Goal: Entertainment & Leisure: Browse casually

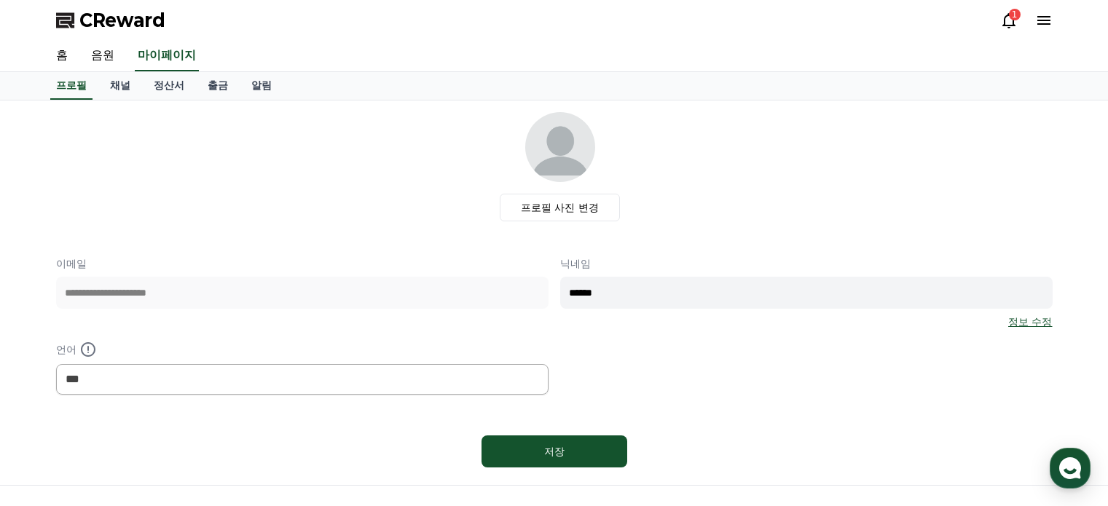
select select "**********"
click at [123, 87] on link "채널" at bounding box center [120, 86] width 44 height 28
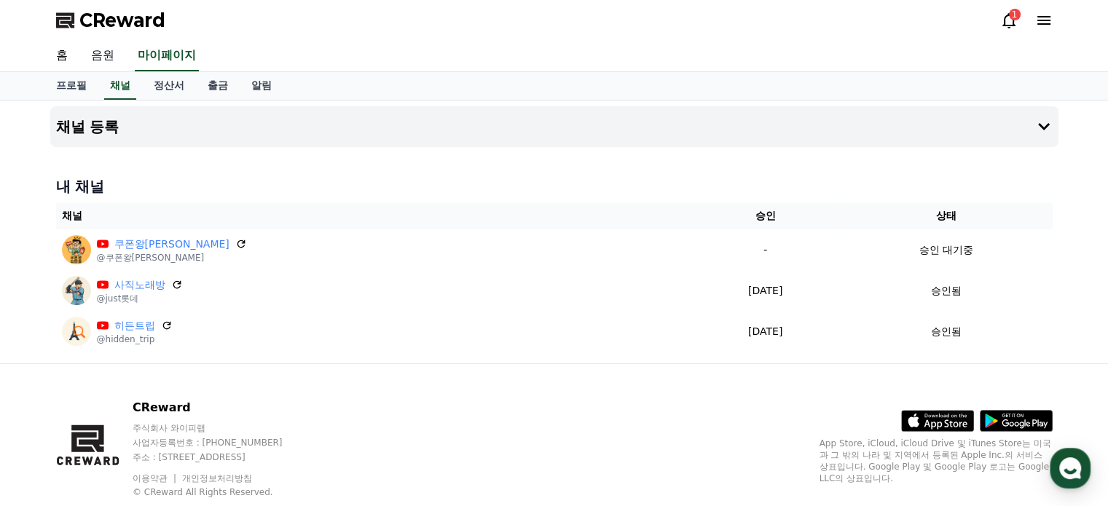
click at [93, 60] on link "음원" at bounding box center [102, 56] width 47 height 31
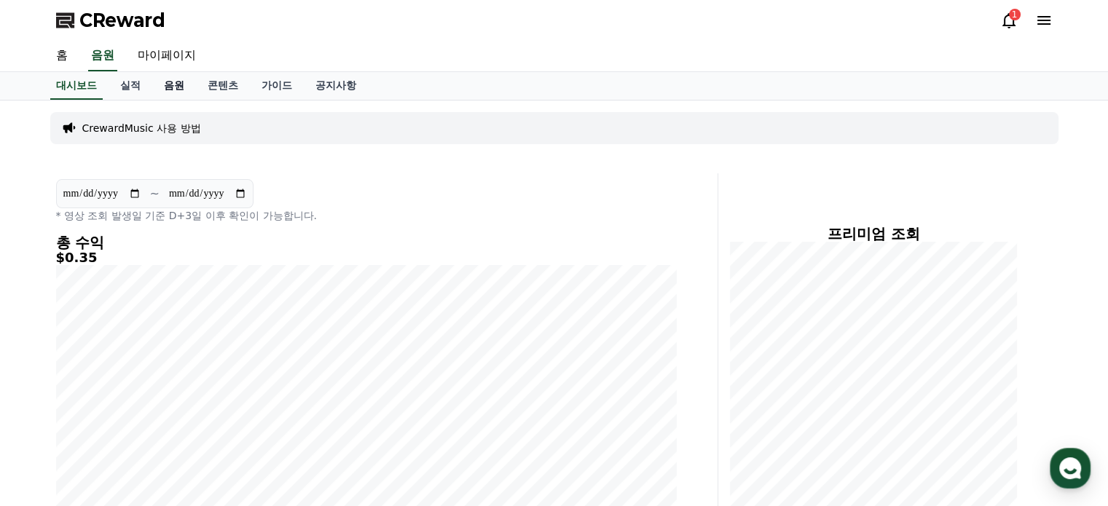
click at [172, 81] on link "음원" at bounding box center [174, 86] width 44 height 28
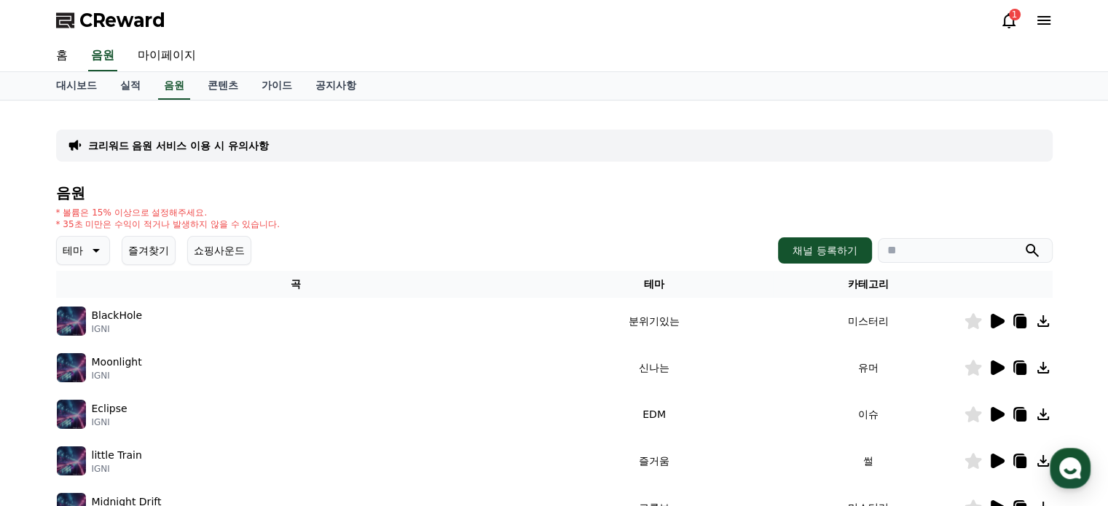
click at [90, 246] on icon at bounding box center [94, 250] width 17 height 17
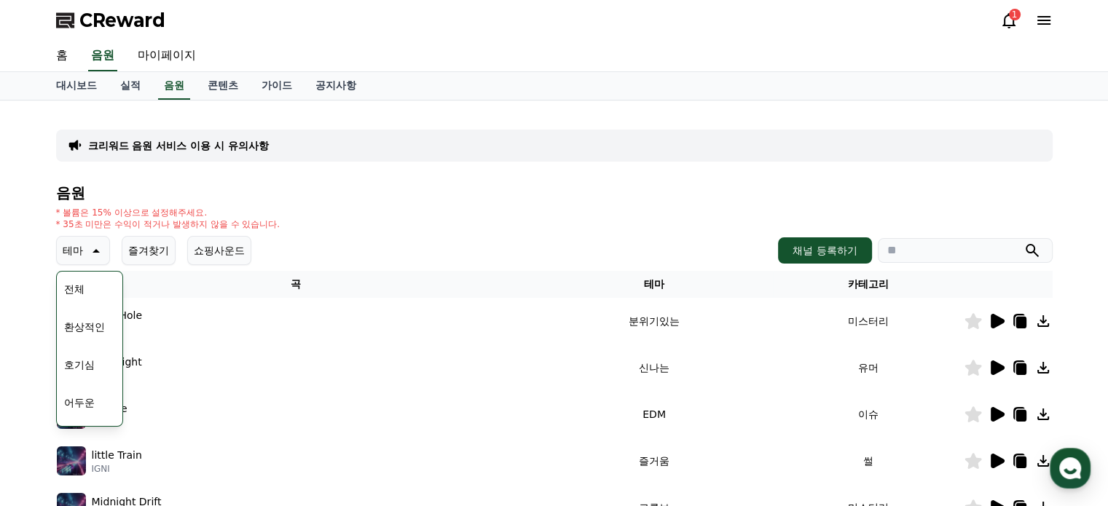
click at [78, 283] on button "전체" at bounding box center [74, 289] width 32 height 32
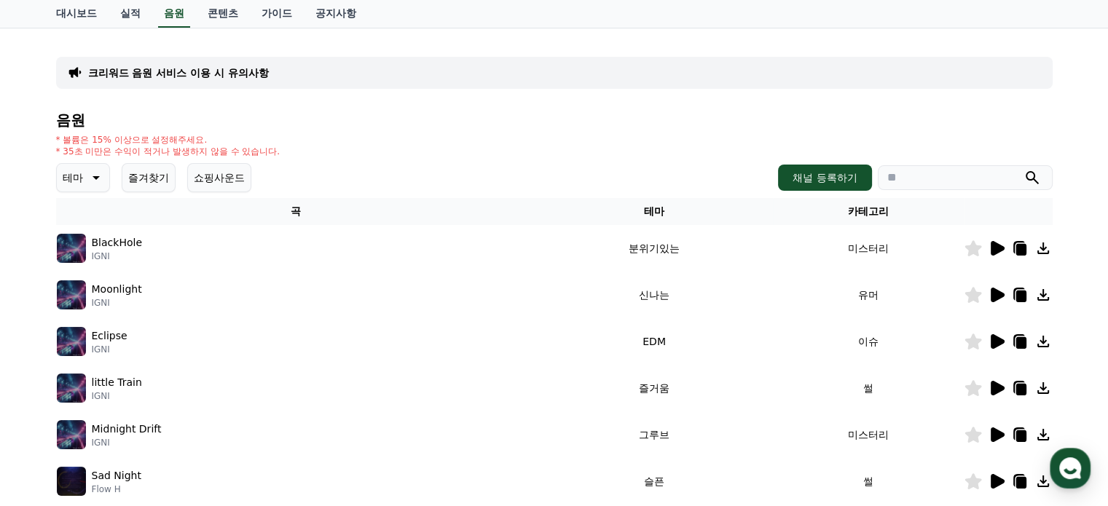
scroll to position [73, 0]
click at [994, 250] on icon at bounding box center [998, 248] width 14 height 15
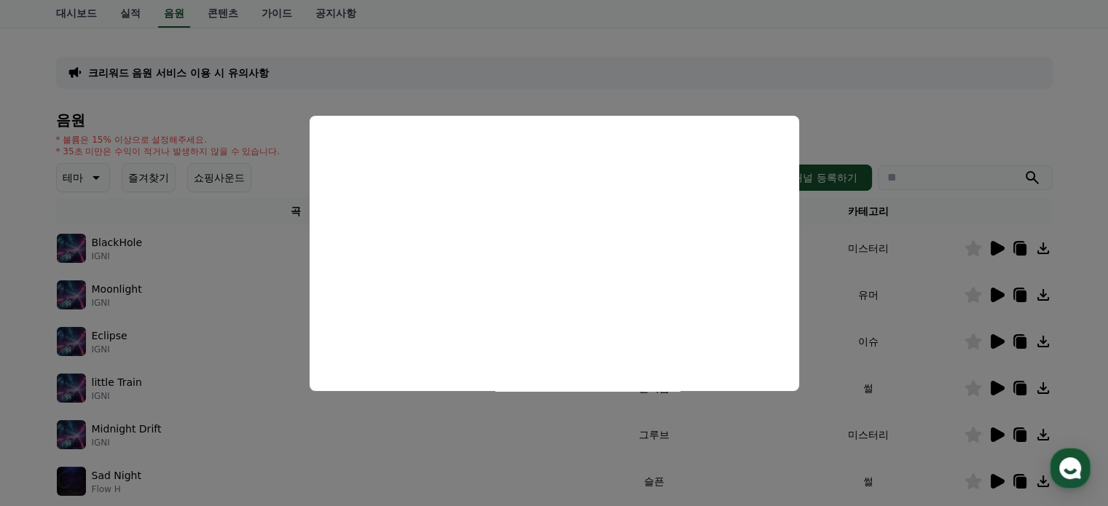
click at [997, 290] on button "close modal" at bounding box center [554, 253] width 1108 height 506
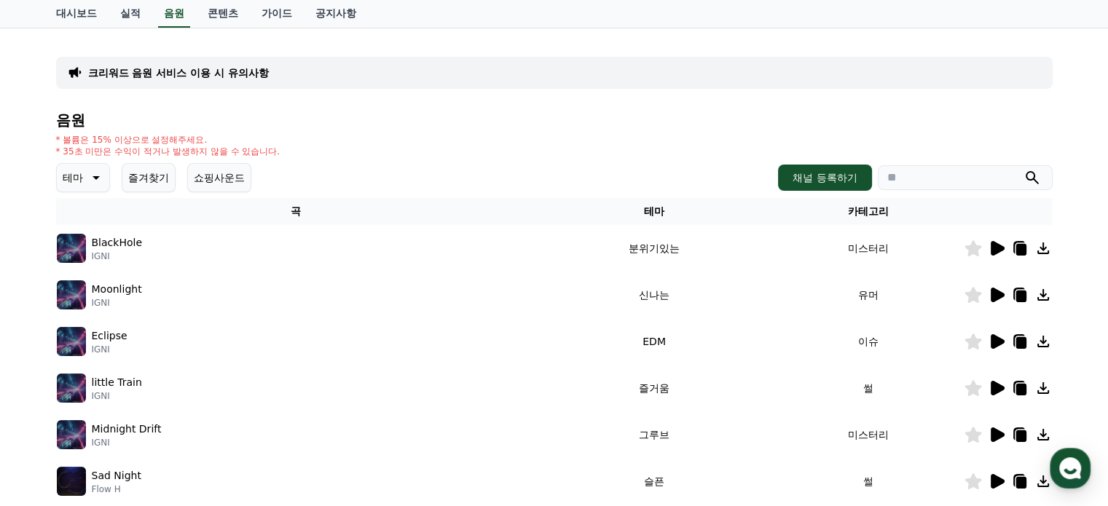
click at [999, 297] on icon at bounding box center [998, 295] width 14 height 15
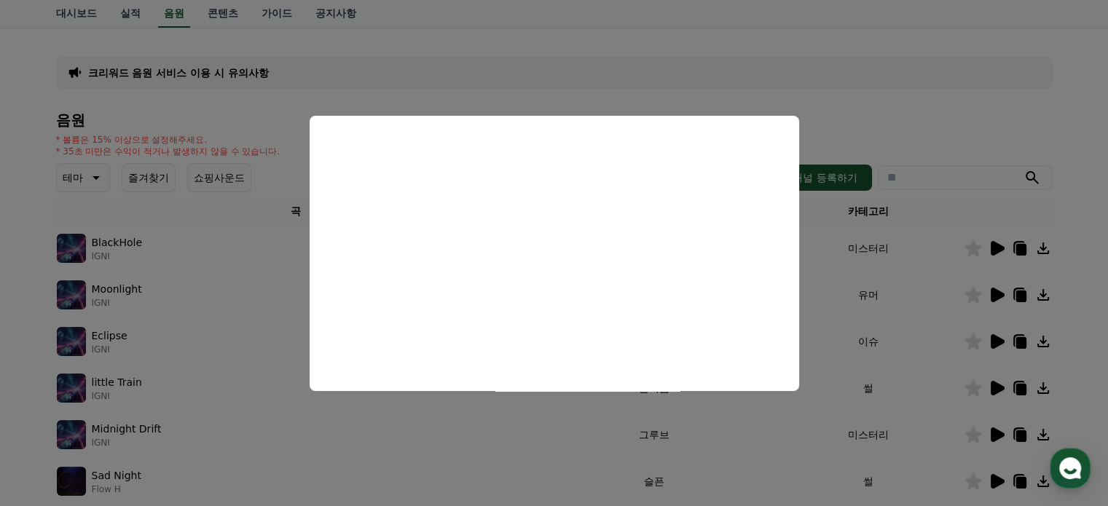
scroll to position [146, 0]
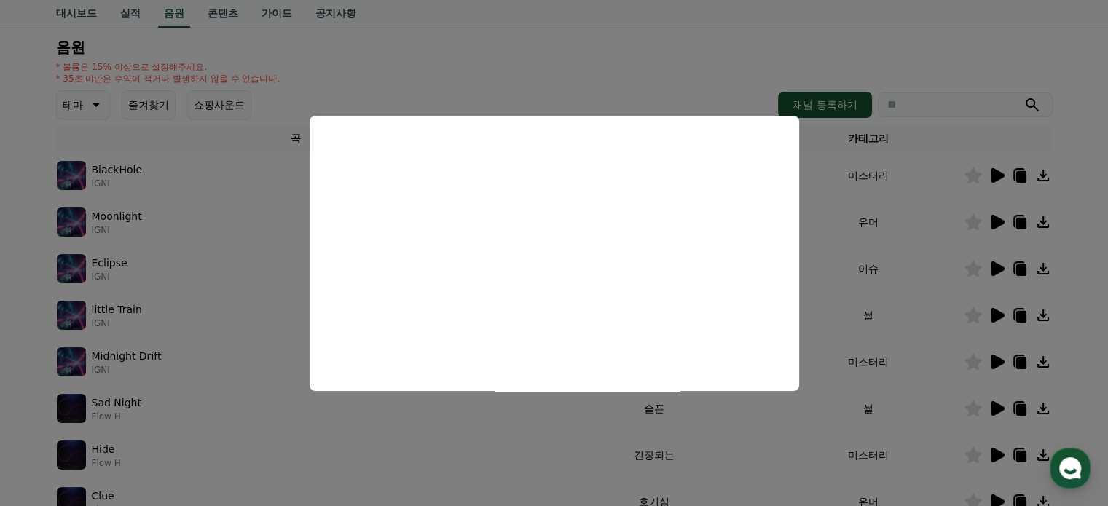
click at [994, 356] on button "close modal" at bounding box center [554, 253] width 1108 height 506
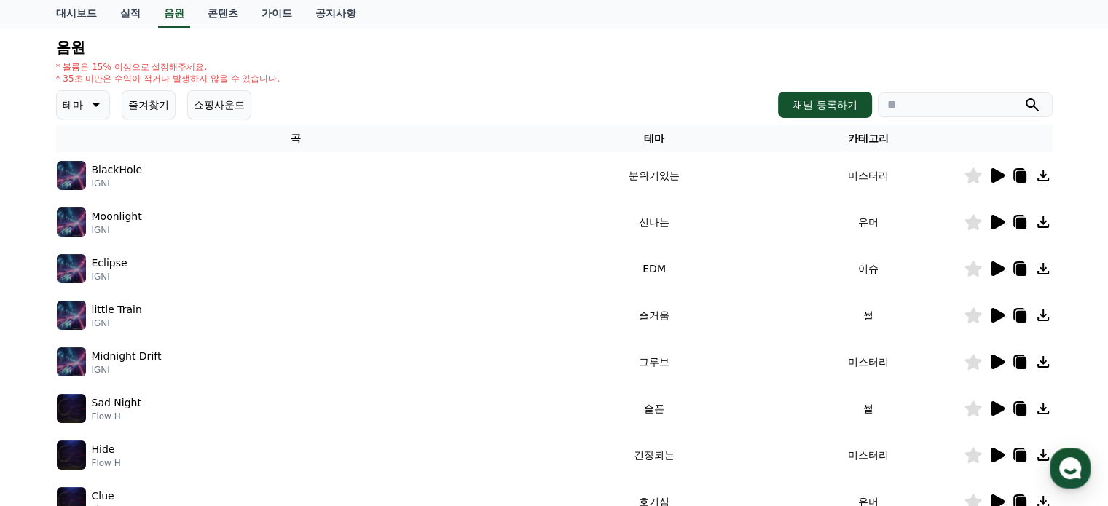
click at [989, 359] on icon at bounding box center [996, 361] width 17 height 17
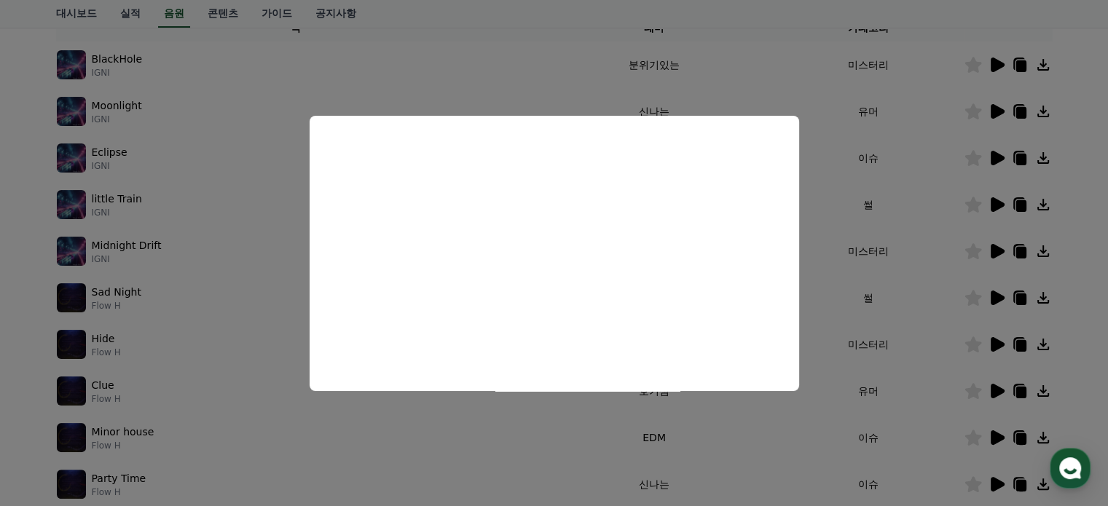
scroll to position [291, 0]
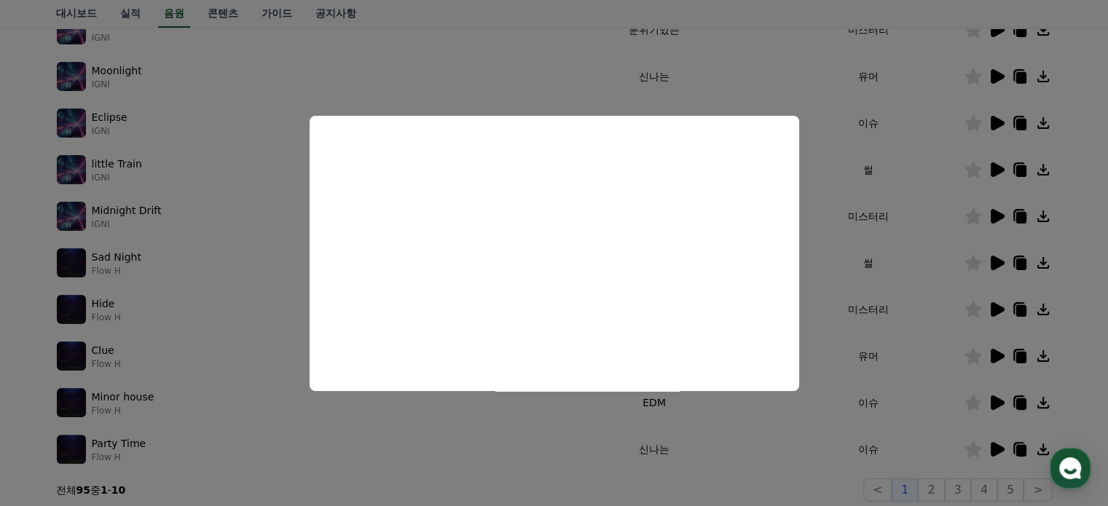
click at [991, 307] on button "close modal" at bounding box center [554, 253] width 1108 height 506
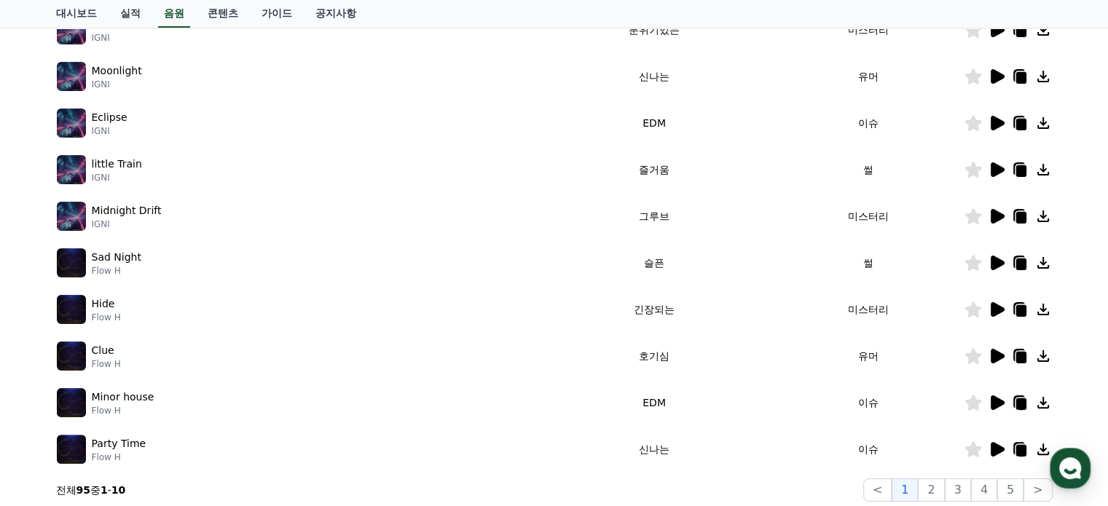
click at [992, 308] on icon at bounding box center [998, 309] width 14 height 15
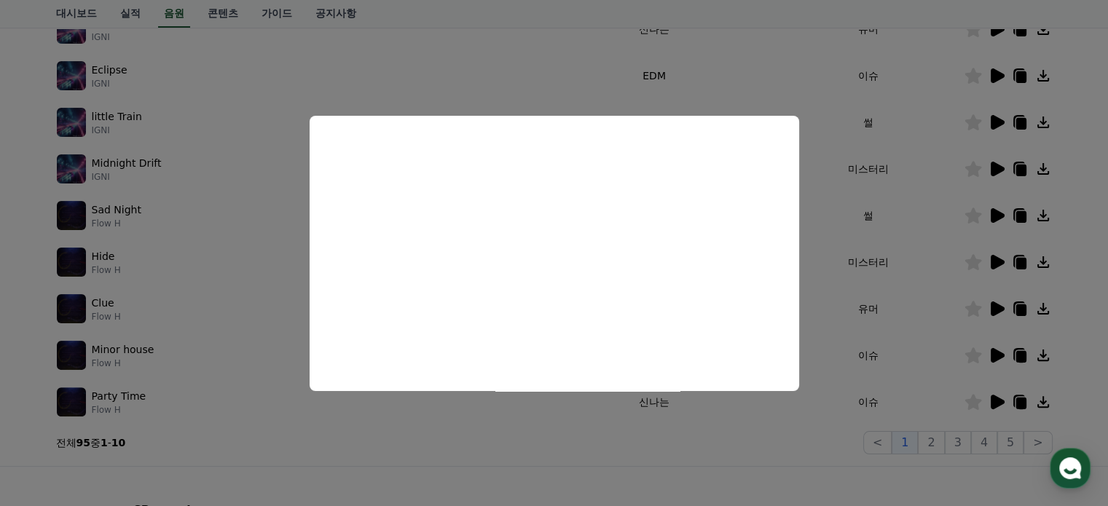
scroll to position [364, 0]
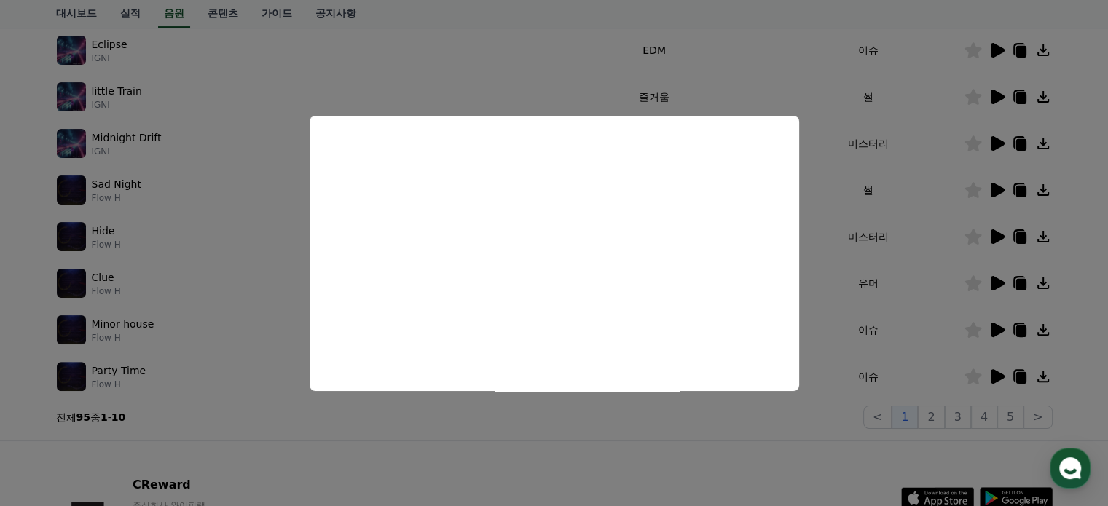
click at [1021, 232] on button "close modal" at bounding box center [554, 253] width 1108 height 506
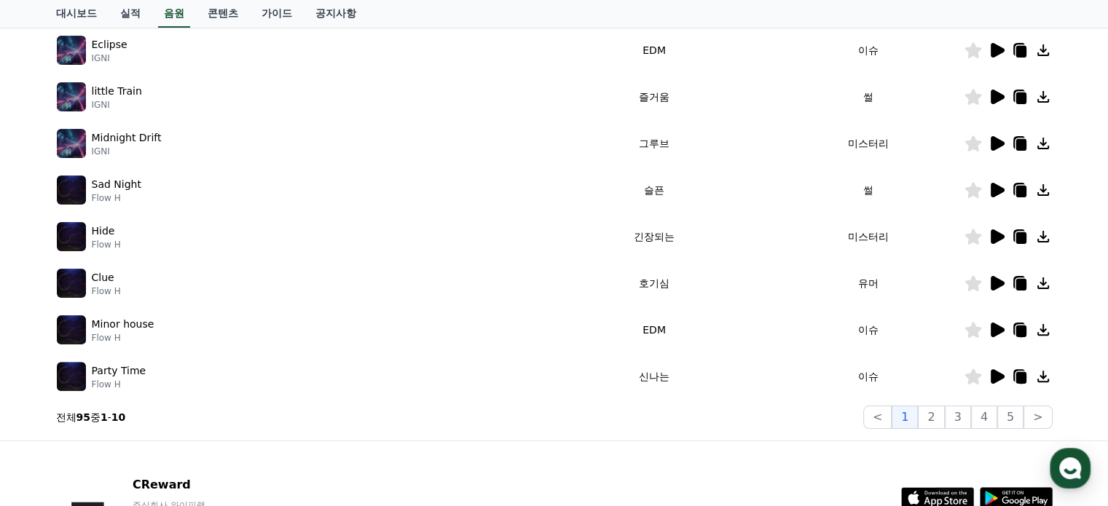
click at [1020, 232] on icon at bounding box center [1021, 238] width 10 height 12
click at [939, 422] on button "2" at bounding box center [931, 417] width 26 height 23
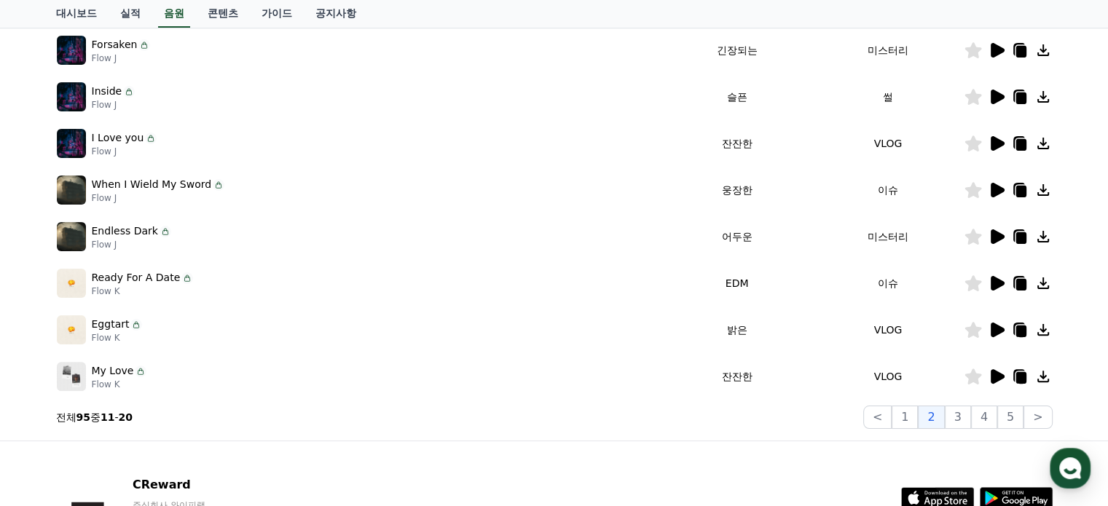
scroll to position [219, 0]
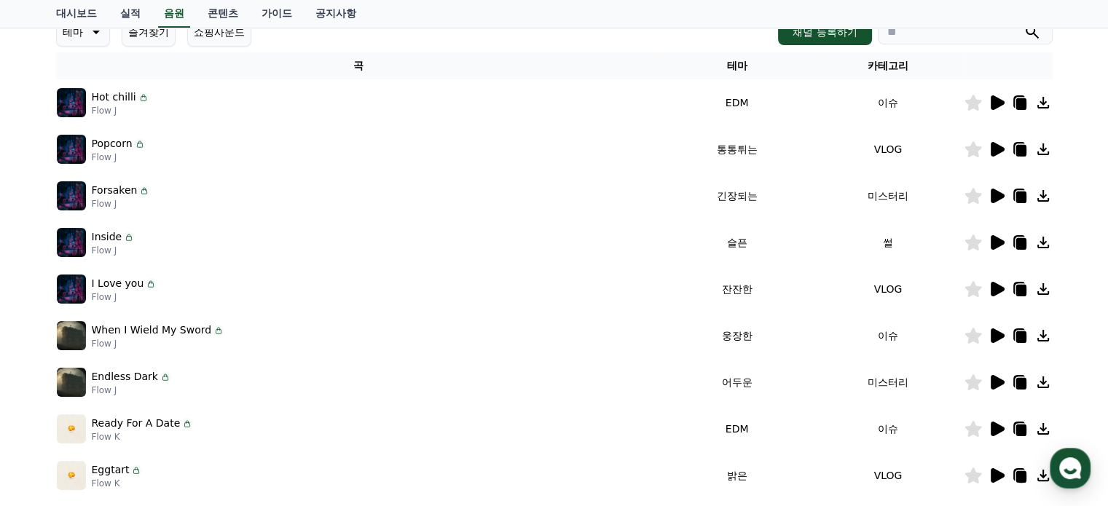
click at [994, 197] on icon at bounding box center [998, 196] width 14 height 15
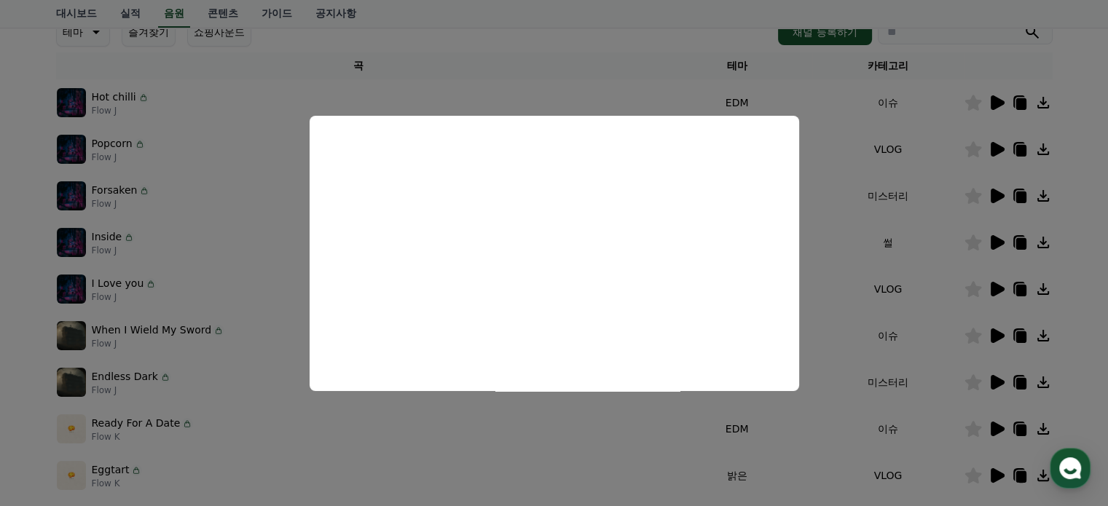
click at [994, 381] on button "close modal" at bounding box center [554, 253] width 1108 height 506
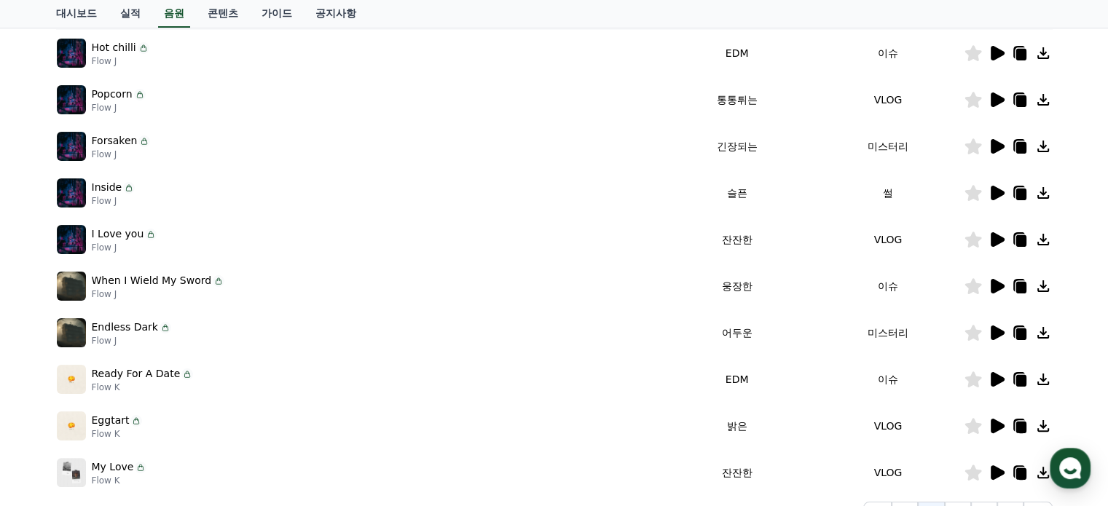
scroll to position [291, 0]
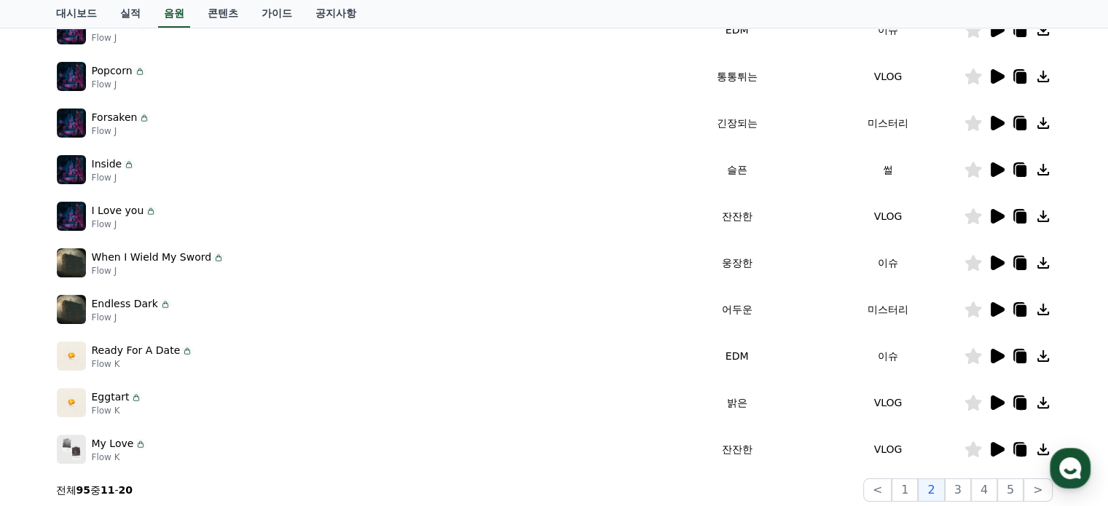
click at [996, 307] on icon at bounding box center [998, 309] width 14 height 15
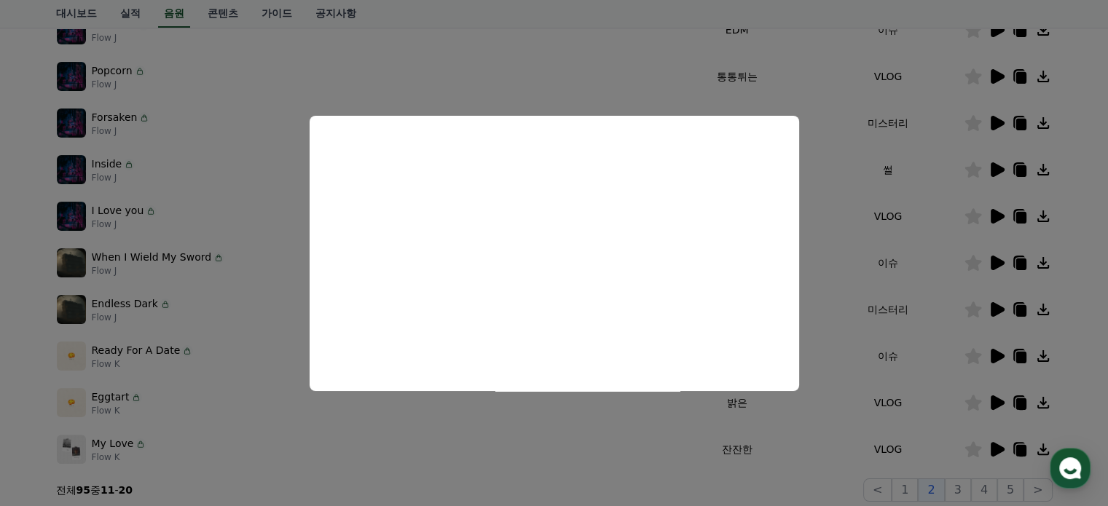
click at [962, 486] on button "close modal" at bounding box center [554, 253] width 1108 height 506
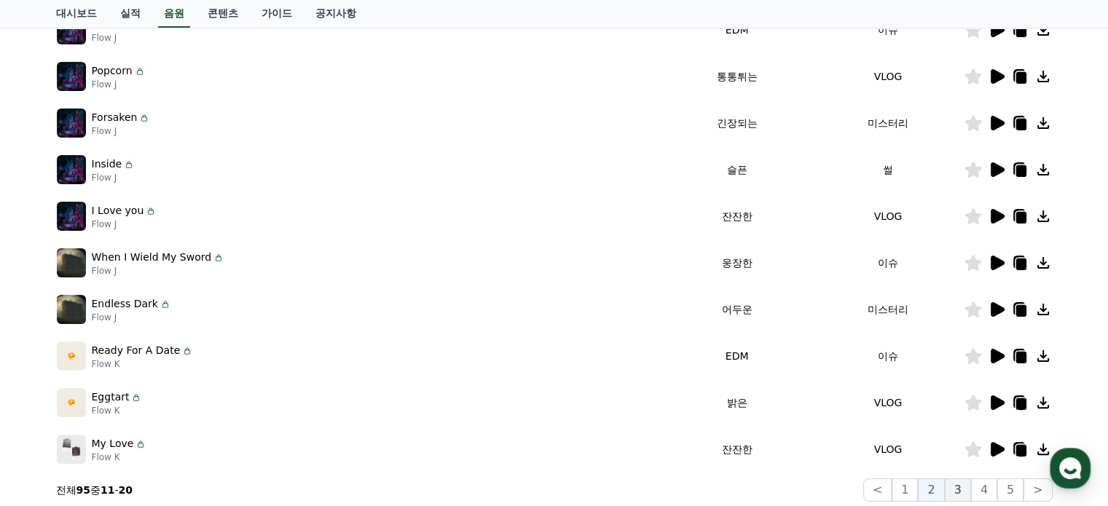
click at [962, 488] on button "3" at bounding box center [958, 490] width 26 height 23
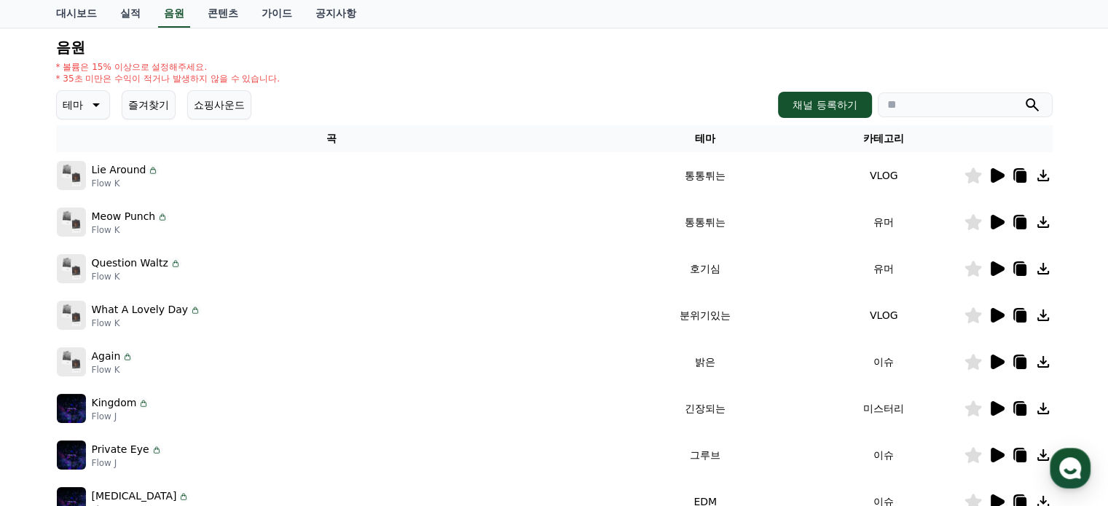
scroll to position [219, 0]
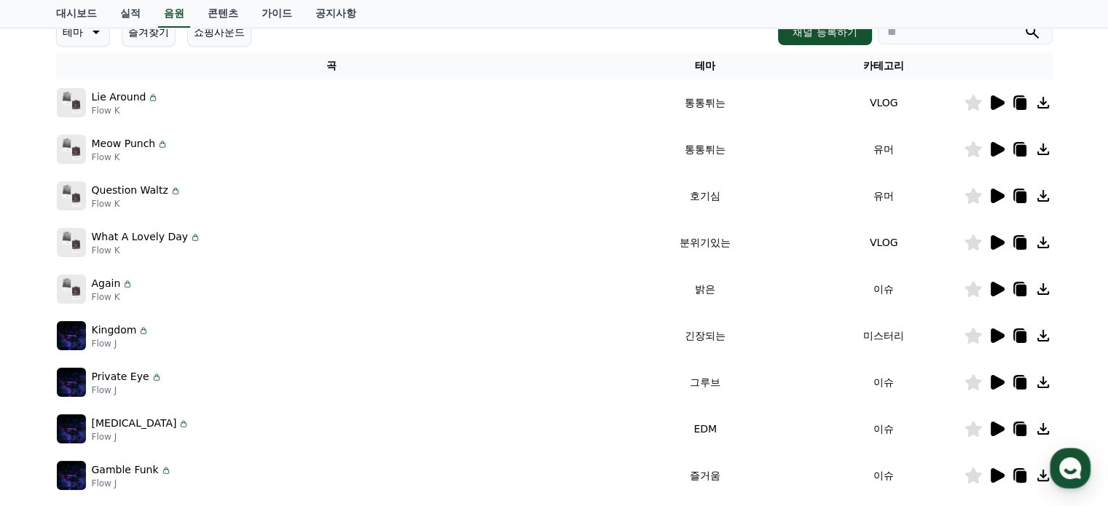
click at [997, 337] on icon at bounding box center [998, 336] width 14 height 15
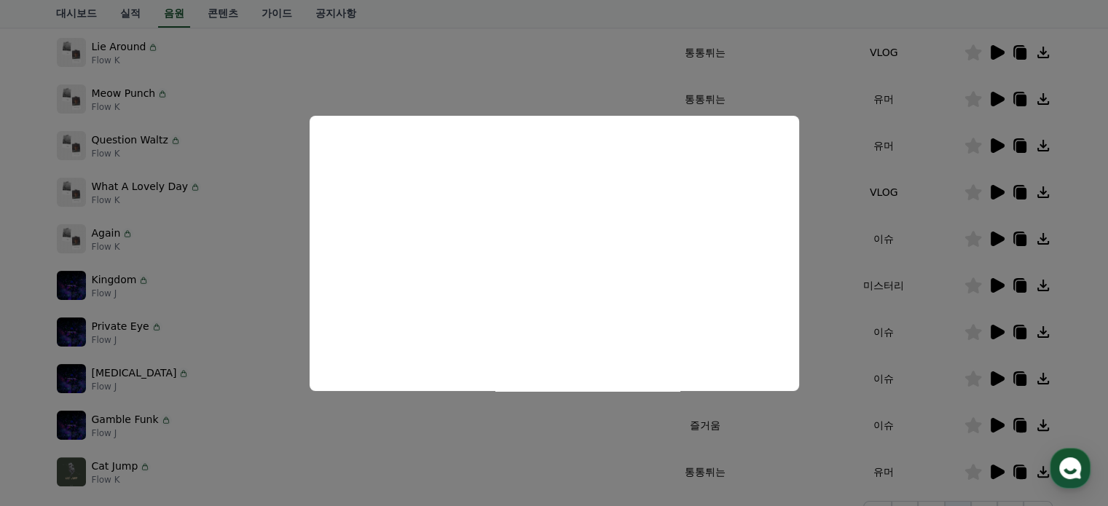
scroll to position [291, 0]
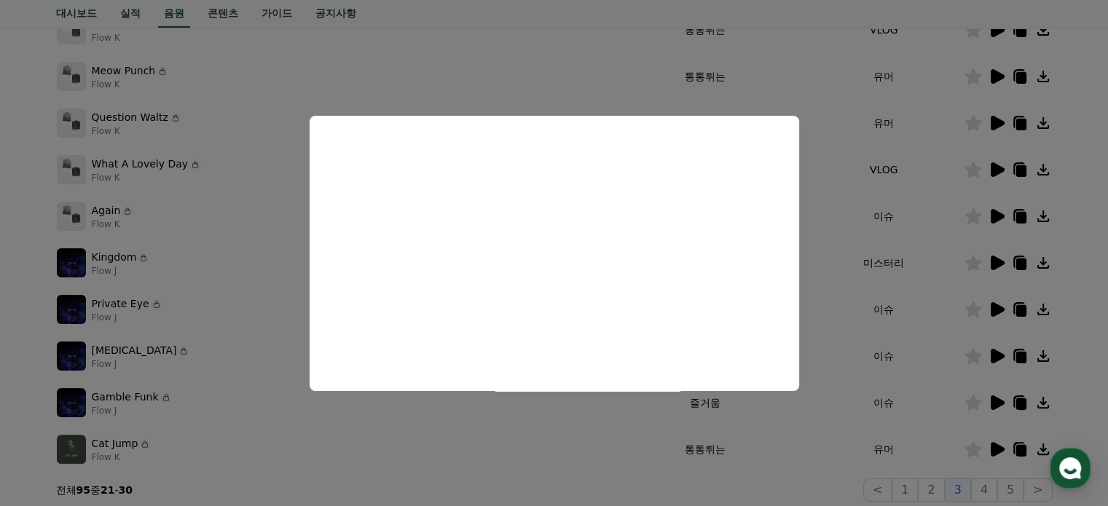
click at [1023, 263] on button "close modal" at bounding box center [554, 253] width 1108 height 506
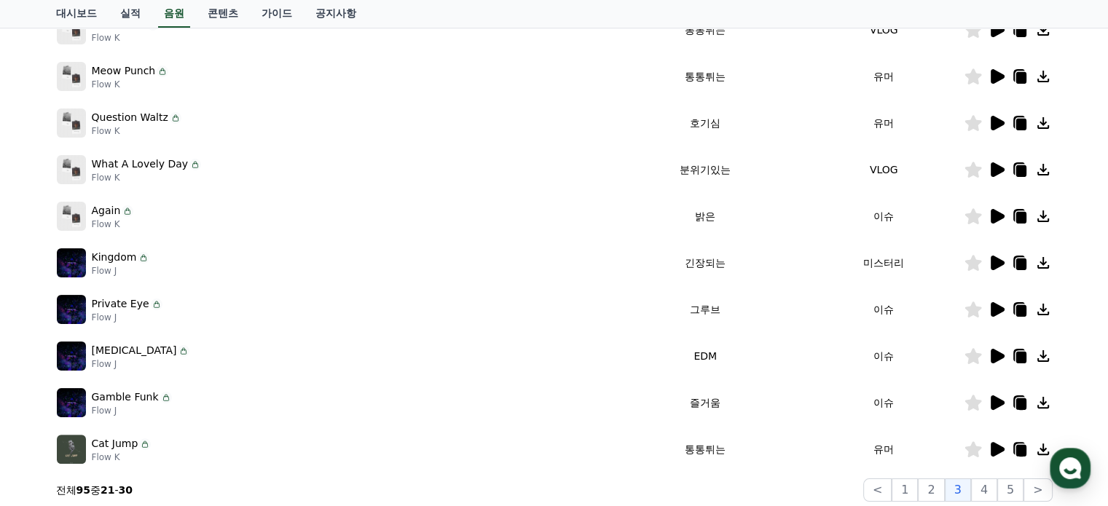
click at [1023, 263] on icon at bounding box center [1021, 265] width 10 height 12
click at [1078, 346] on div "크리워드 음원 서비스 이용 시 유의사항 음원 * 볼륨은 15% 이상으로 설정해주세요. * 35초 미만은 수익이 적거나 발생하지 않을 수 있습니…" at bounding box center [554, 161] width 1108 height 705
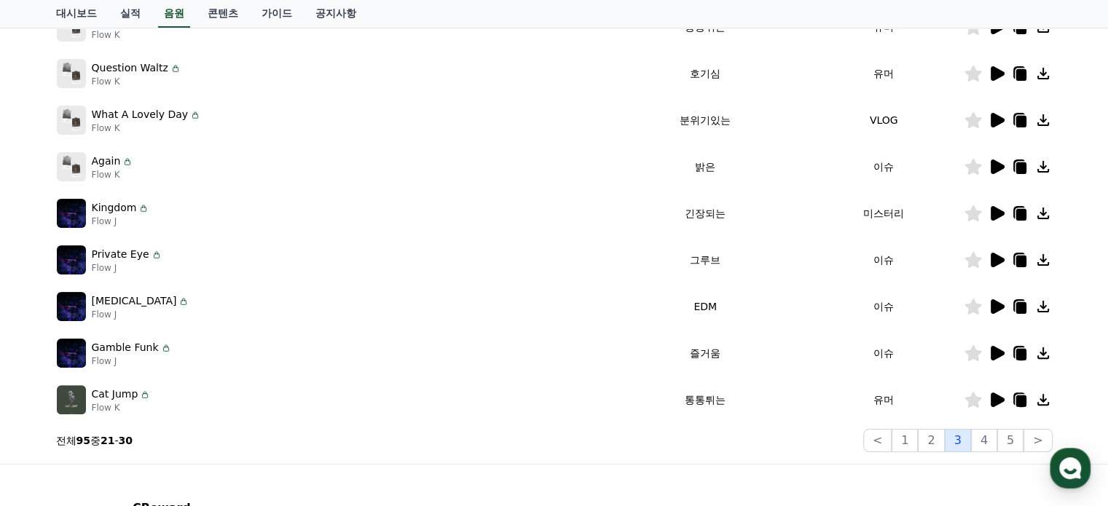
scroll to position [364, 0]
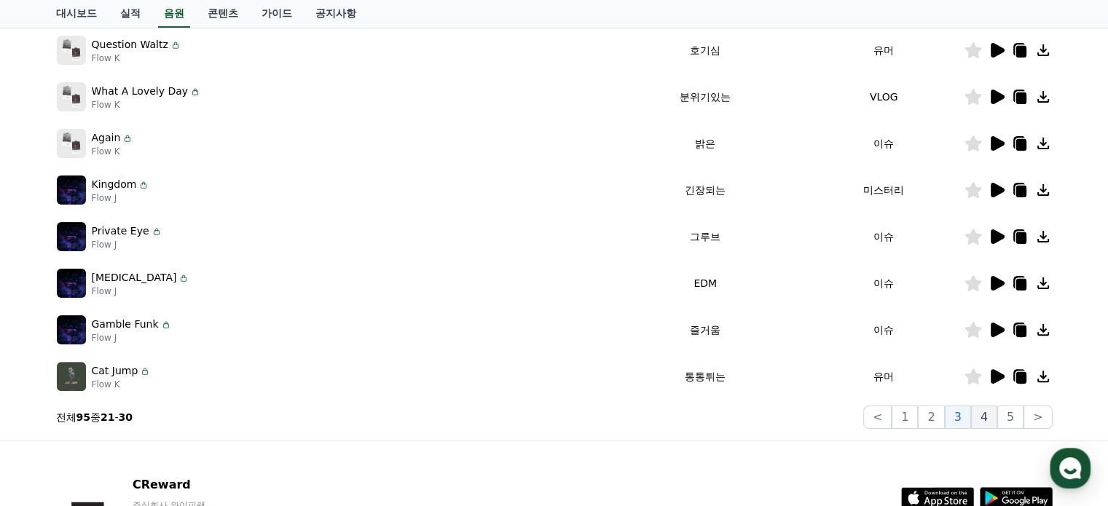
click at [987, 410] on button "4" at bounding box center [984, 417] width 26 height 23
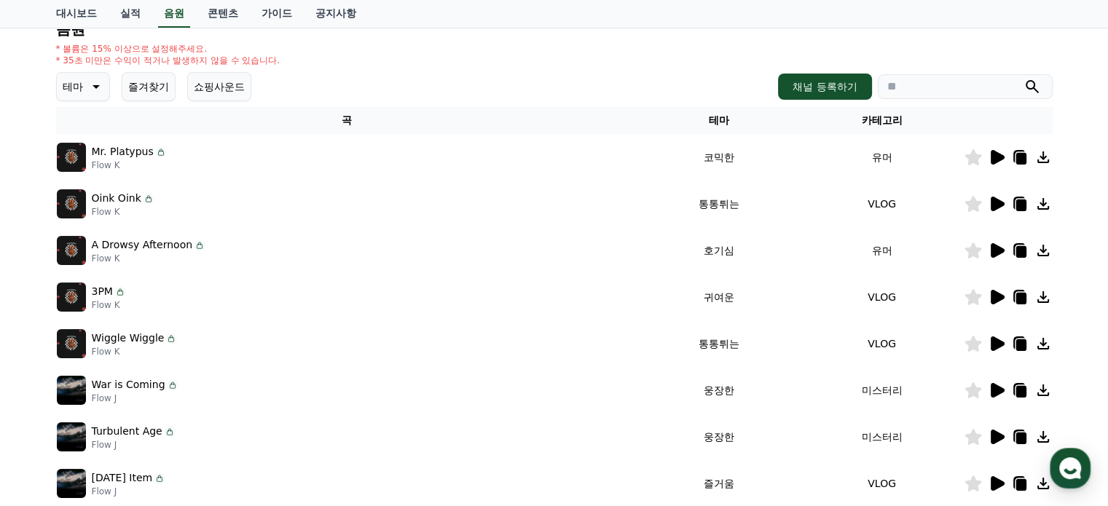
scroll to position [219, 0]
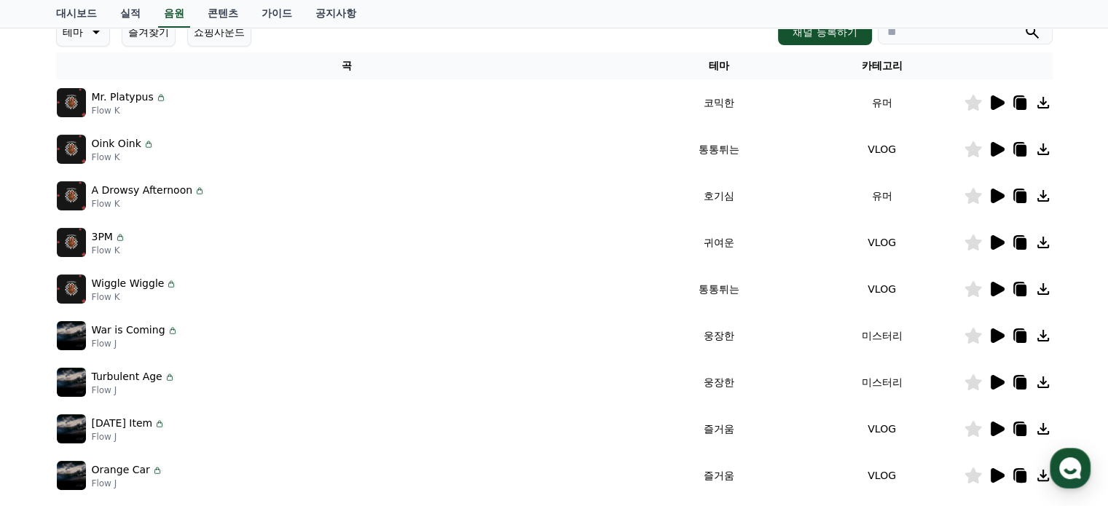
click at [997, 336] on icon at bounding box center [998, 336] width 14 height 15
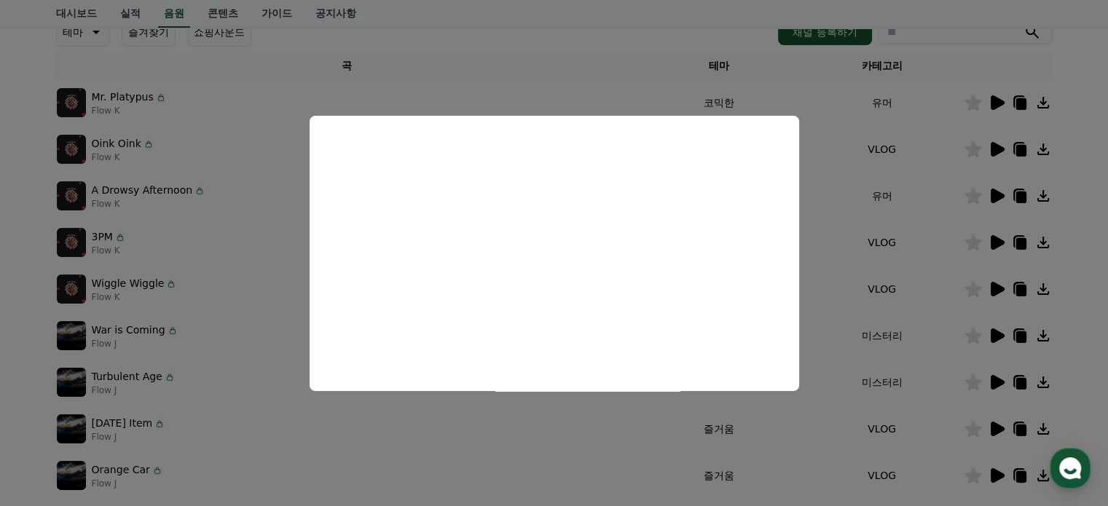
click at [990, 379] on button "close modal" at bounding box center [554, 253] width 1108 height 506
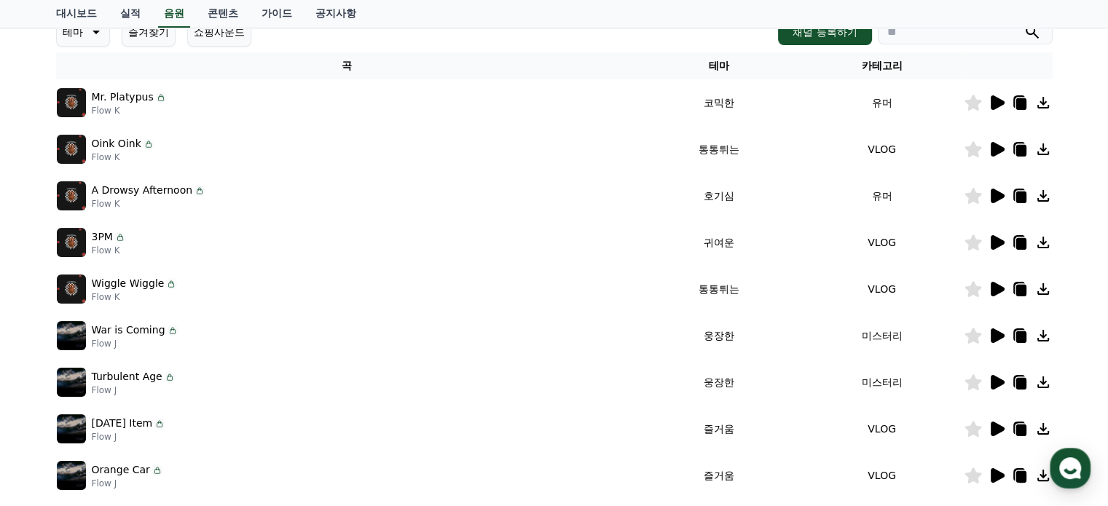
click at [996, 382] on icon at bounding box center [998, 382] width 14 height 15
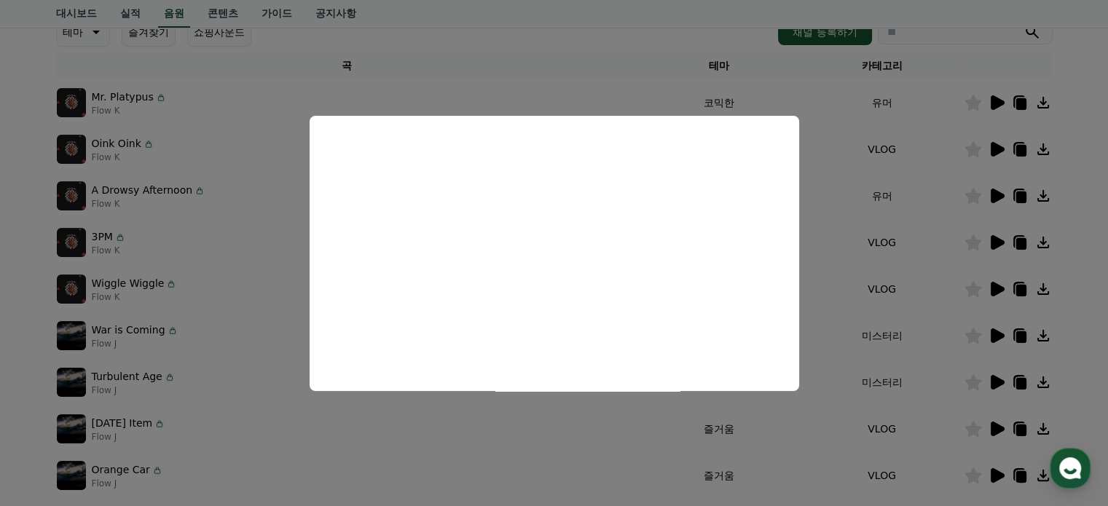
click at [992, 425] on button "close modal" at bounding box center [554, 253] width 1108 height 506
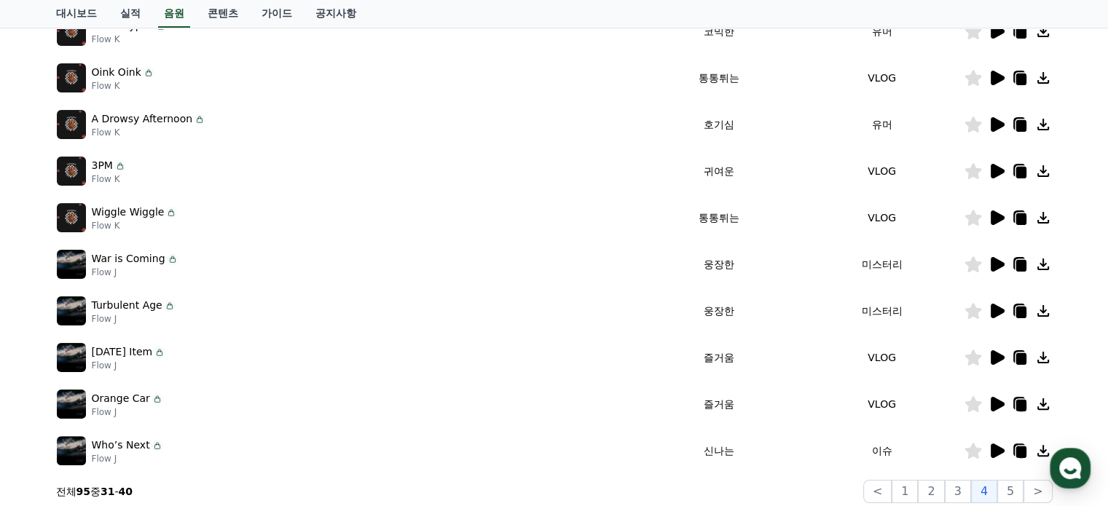
scroll to position [364, 0]
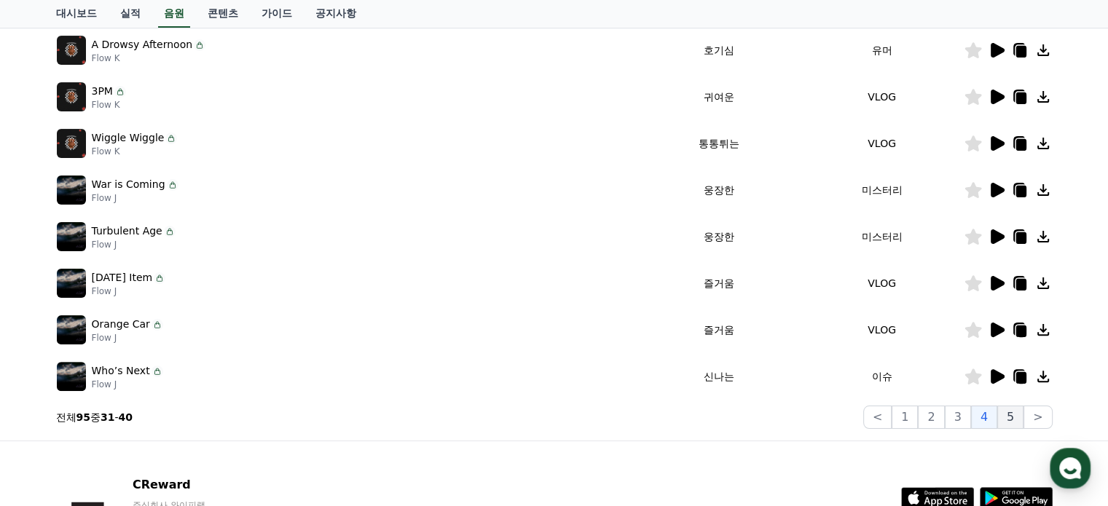
click at [1008, 422] on button "5" at bounding box center [1010, 417] width 26 height 23
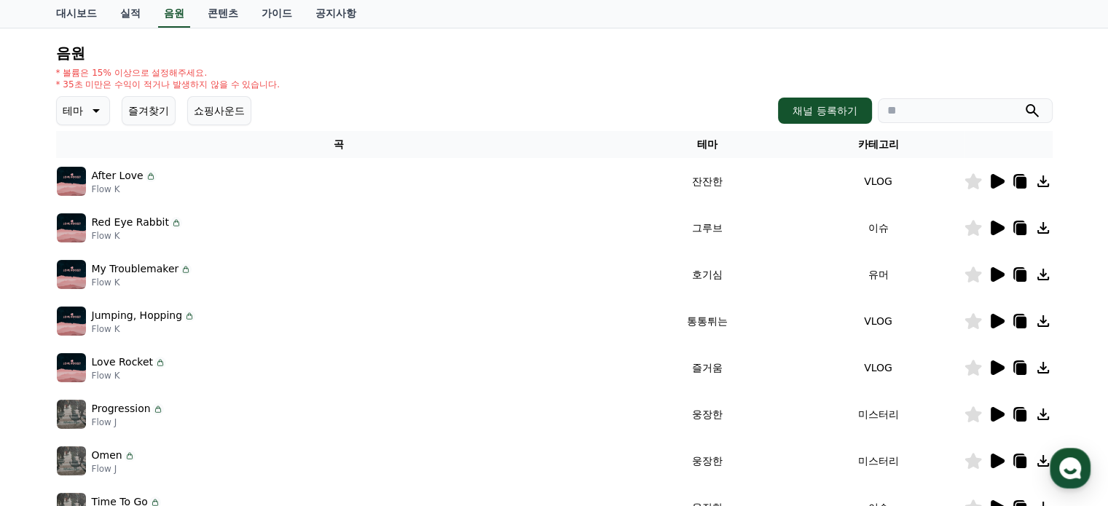
scroll to position [219, 0]
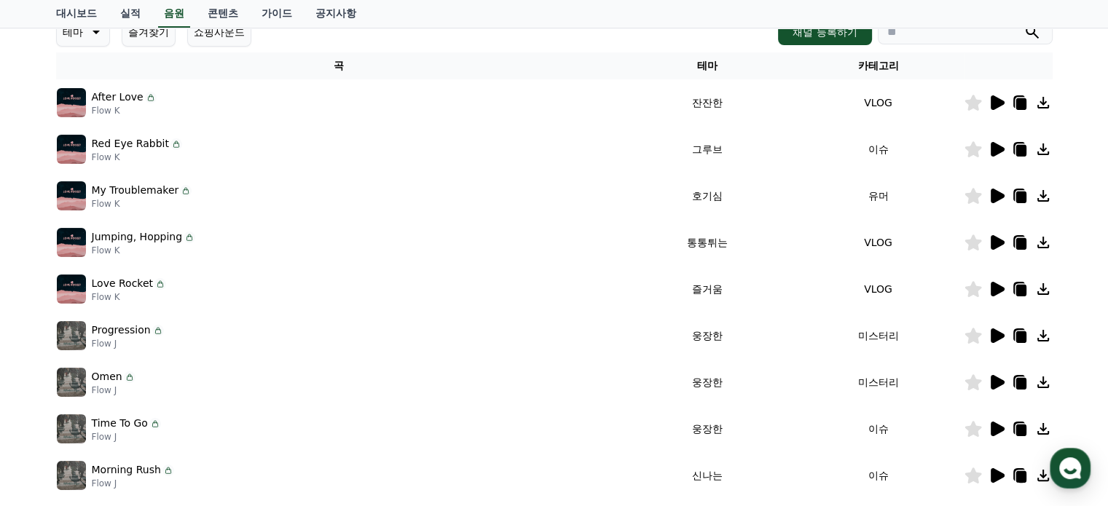
click at [994, 101] on icon at bounding box center [998, 102] width 14 height 15
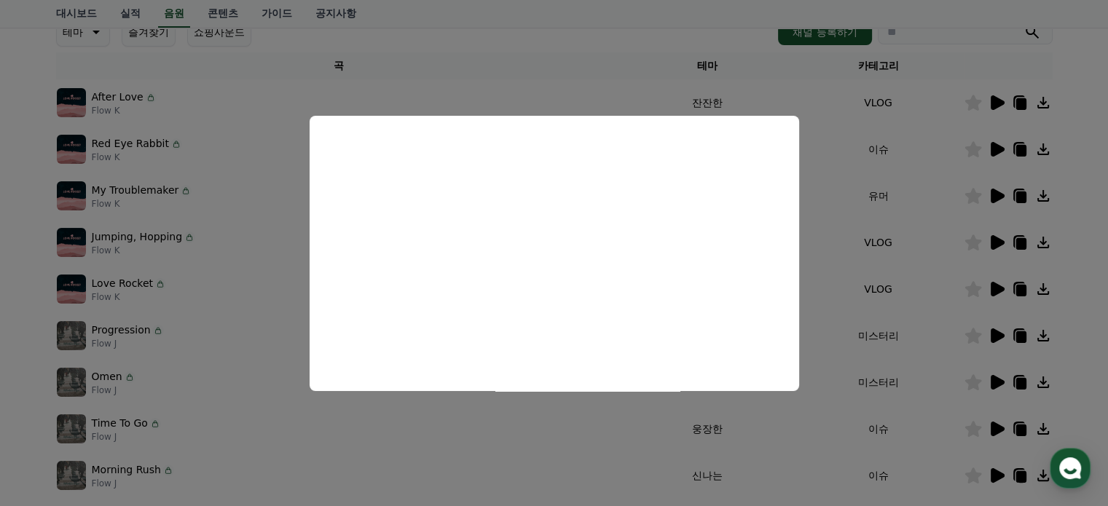
click at [991, 333] on button "close modal" at bounding box center [554, 253] width 1108 height 506
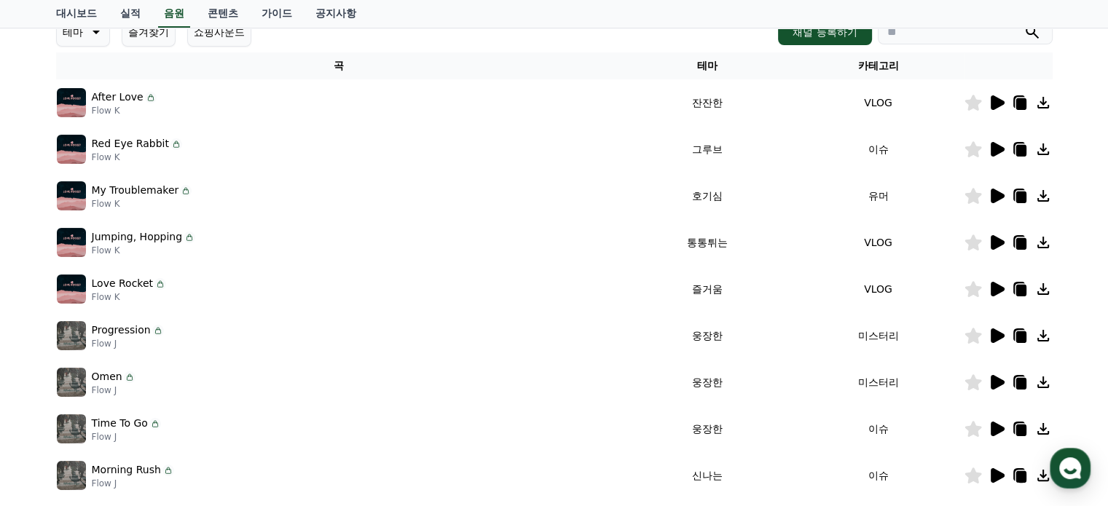
click at [996, 332] on icon at bounding box center [998, 336] width 14 height 15
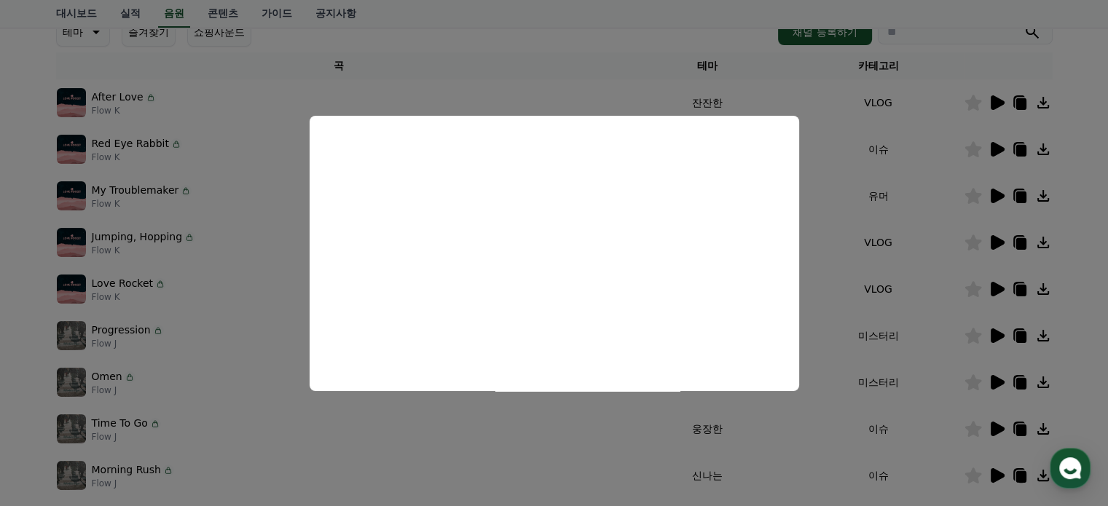
click at [1019, 332] on button "close modal" at bounding box center [554, 253] width 1108 height 506
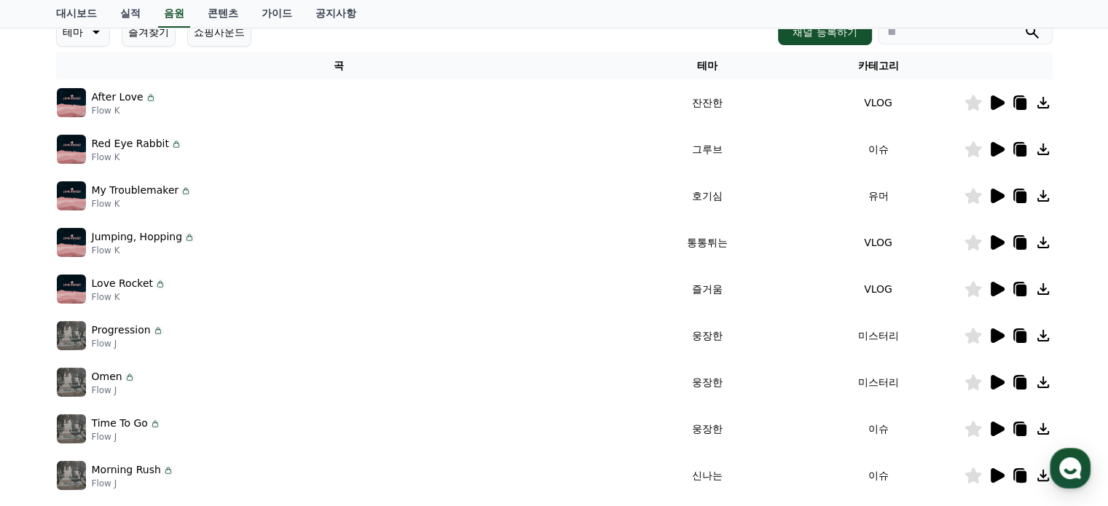
click at [1017, 332] on icon at bounding box center [1021, 338] width 10 height 12
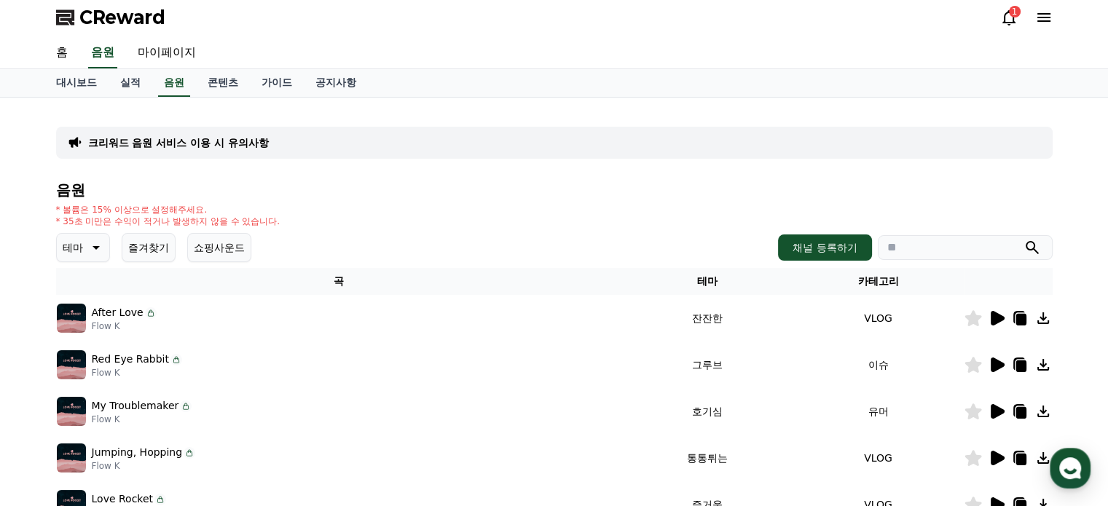
scroll to position [0, 0]
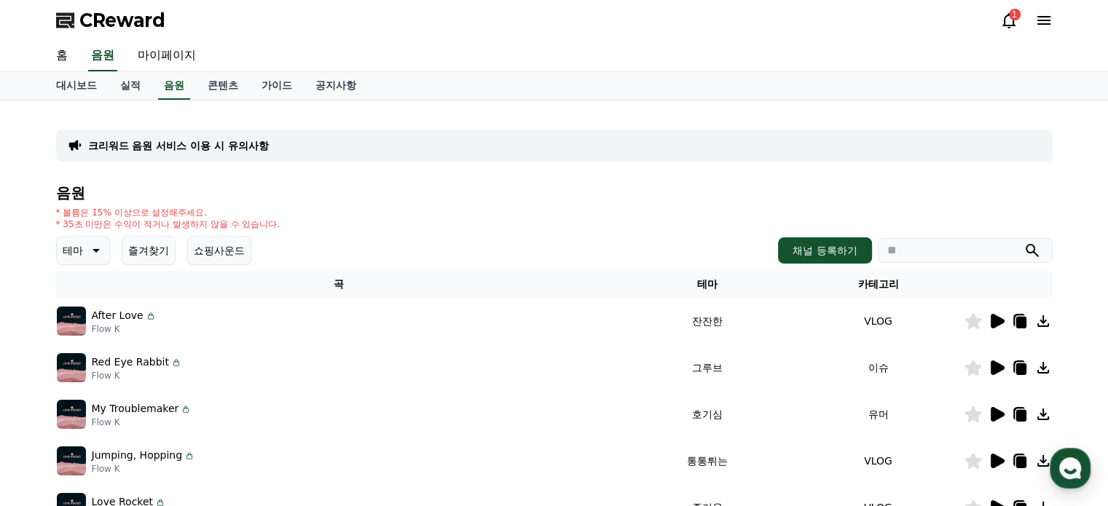
click at [93, 248] on icon at bounding box center [94, 250] width 17 height 17
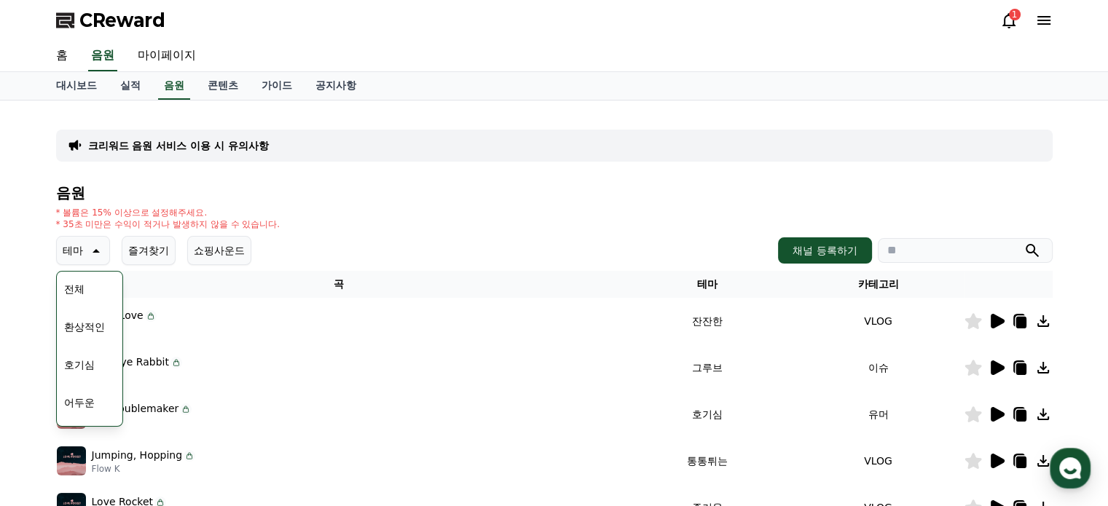
click at [85, 288] on button "전체" at bounding box center [74, 289] width 32 height 32
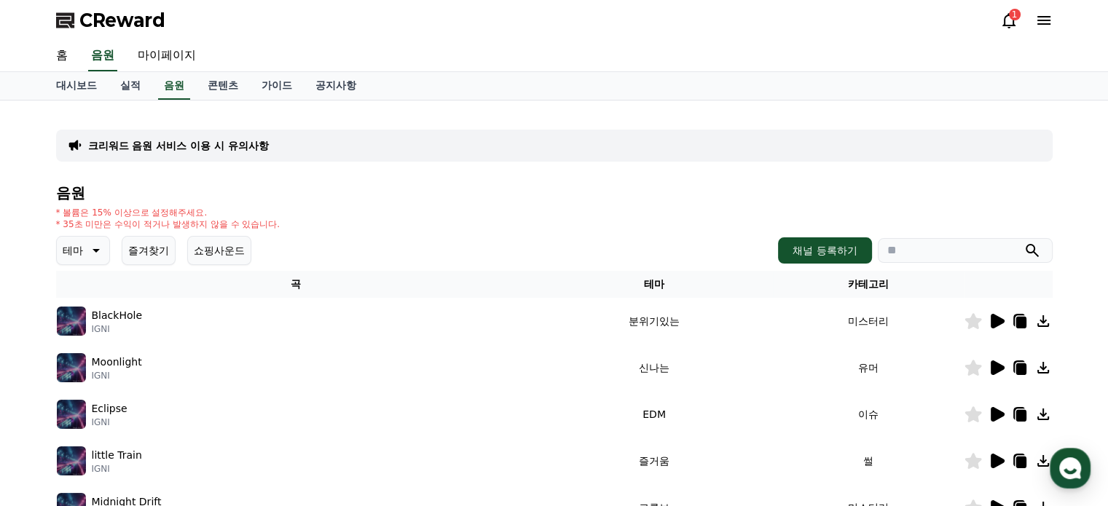
click at [80, 251] on p "테마" at bounding box center [73, 250] width 20 height 20
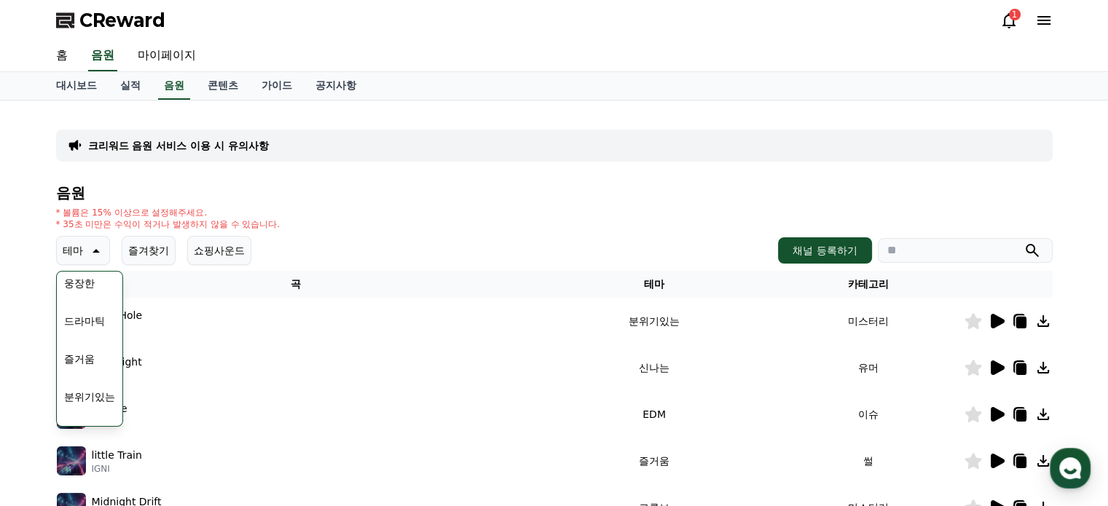
scroll to position [236, 0]
click at [82, 348] on button "웅장한" at bounding box center [79, 356] width 42 height 32
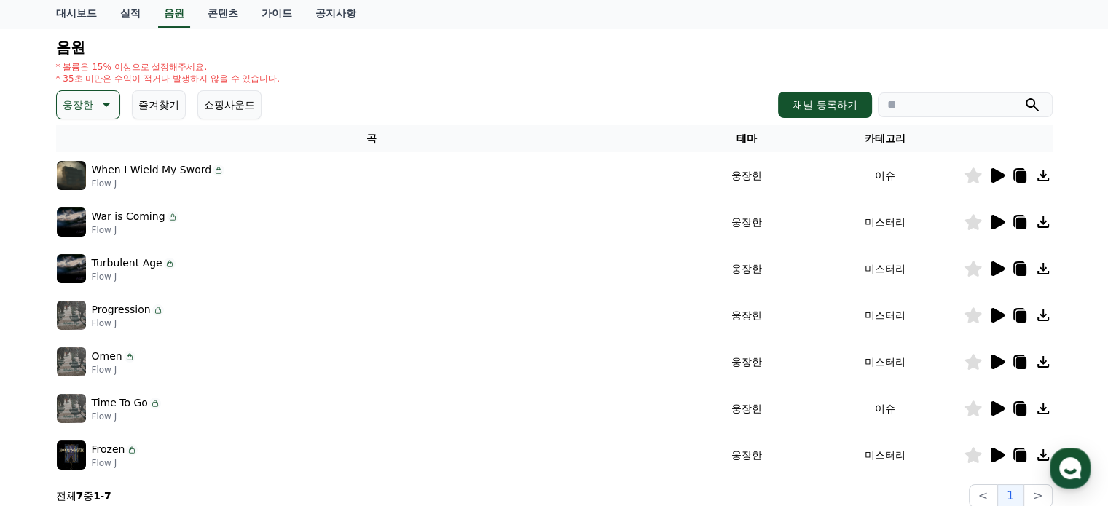
click at [996, 173] on icon at bounding box center [998, 175] width 14 height 15
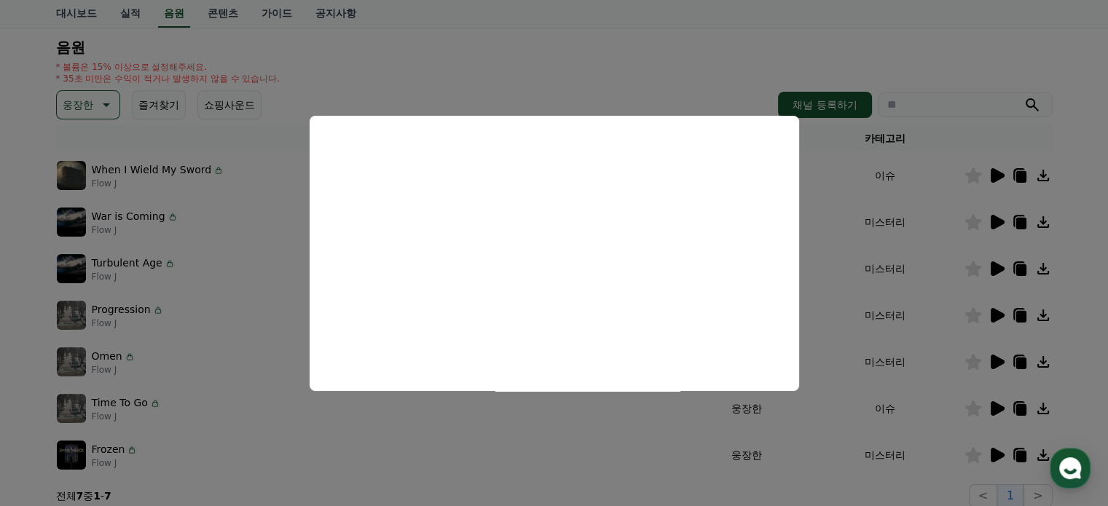
drag, startPoint x: 577, startPoint y: 56, endPoint x: 760, endPoint y: 128, distance: 196.3
click at [577, 56] on button "close modal" at bounding box center [554, 253] width 1108 height 506
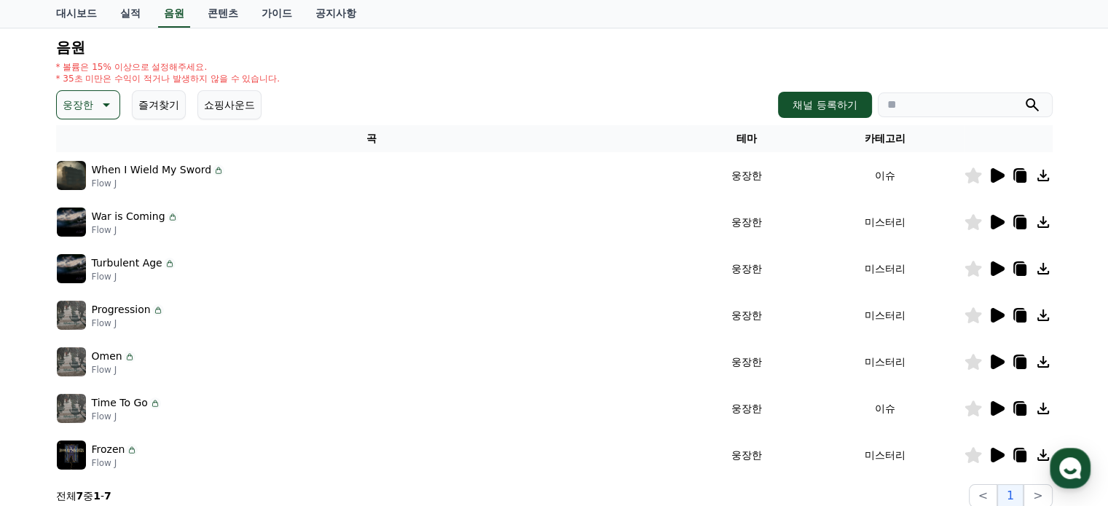
click at [1018, 174] on icon at bounding box center [1021, 177] width 10 height 12
